Goal: Complete application form

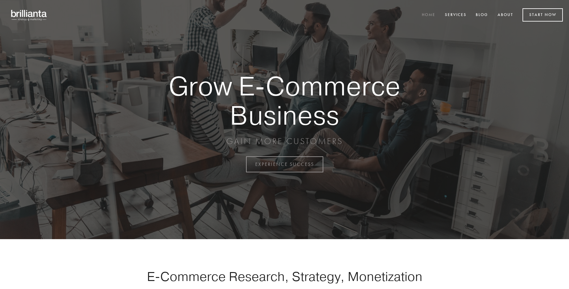
scroll to position [1613, 0]
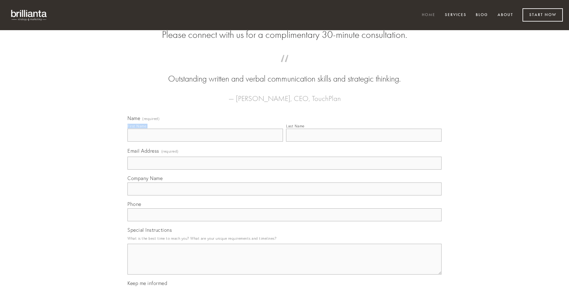
type input "[PERSON_NAME]"
click at [364, 142] on input "Last Name" at bounding box center [363, 135] width 155 height 13
type input "[PERSON_NAME]"
click at [284, 170] on input "Email Address (required)" at bounding box center [284, 163] width 314 height 13
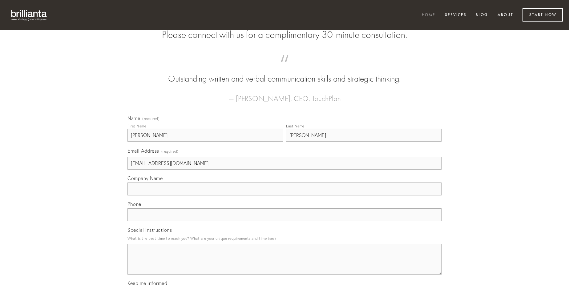
type input "[EMAIL_ADDRESS][DOMAIN_NAME]"
click at [284, 195] on input "Company Name" at bounding box center [284, 189] width 314 height 13
type input "fuga"
click at [284, 221] on input "text" at bounding box center [284, 214] width 314 height 13
click at [284, 265] on textarea "Special Instructions" at bounding box center [284, 259] width 314 height 31
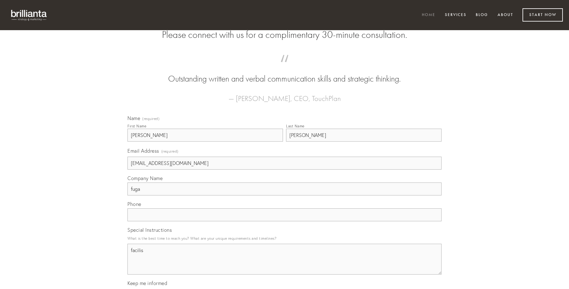
type textarea "facilis"
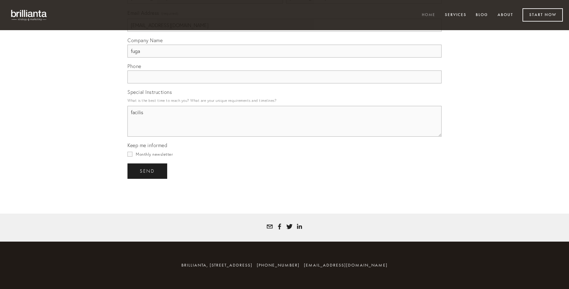
click at [148, 171] on span "send" at bounding box center [147, 171] width 15 height 6
